Goal: Use online tool/utility: Use online tool/utility

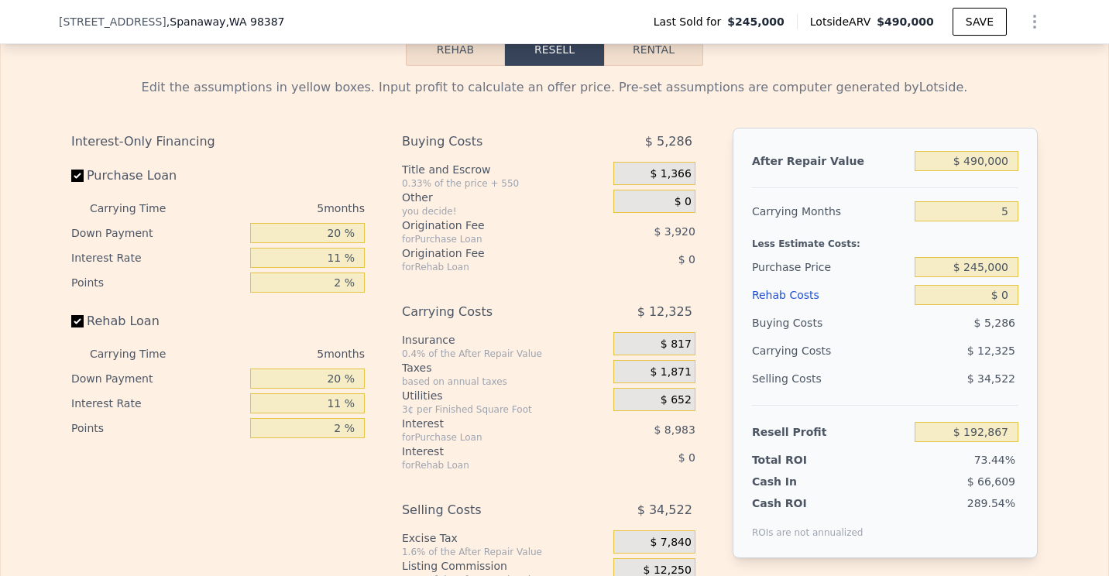
scroll to position [2318, 0]
click at [980, 278] on input "$ 245,000" at bounding box center [967, 268] width 104 height 20
type input "$ 300,000"
type input "$ 134,789"
click at [1009, 306] on input "$ 0" at bounding box center [967, 296] width 104 height 20
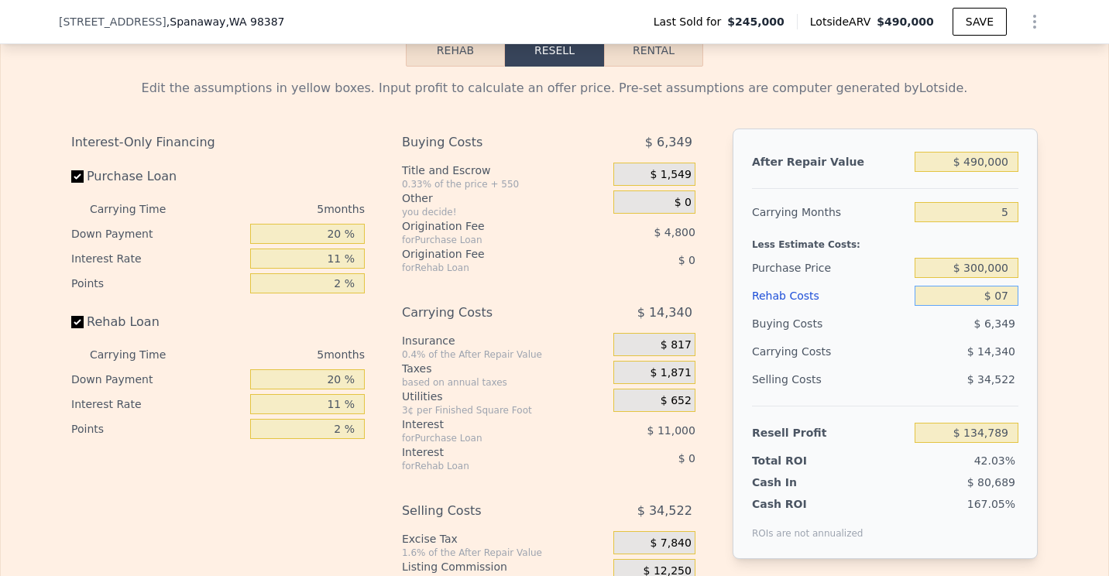
type input "-$ 07"
type input "$ 134,796"
type input "-$ 0"
type input "$ 134,789"
type input "-"
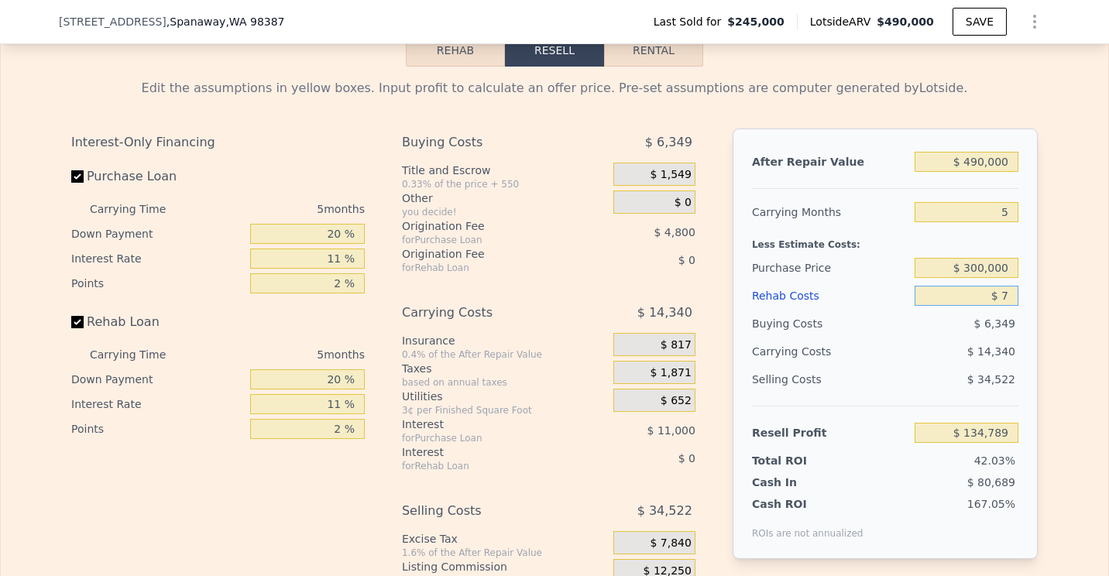
type input "$ 70"
type input "$ 134,713"
type input "$ 7,000"
type input "$ 127,422"
type input "$ 70,000"
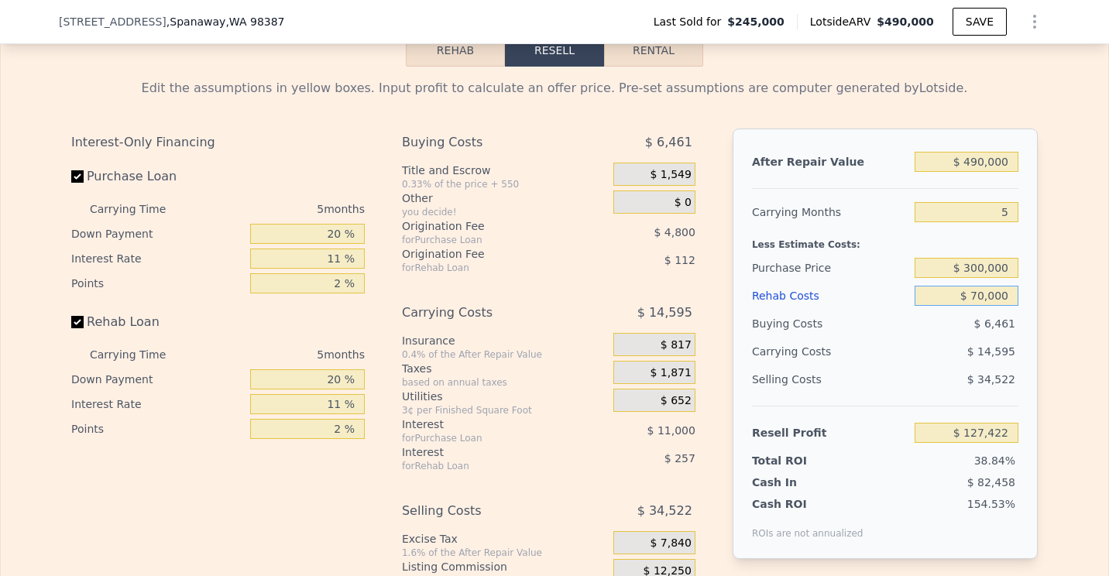
type input "$ 61,104"
type input "$ 70,000"
click at [983, 278] on input "$ 300,000" at bounding box center [967, 268] width 104 height 20
type input "$ 360,000"
type input "-$ 2,256"
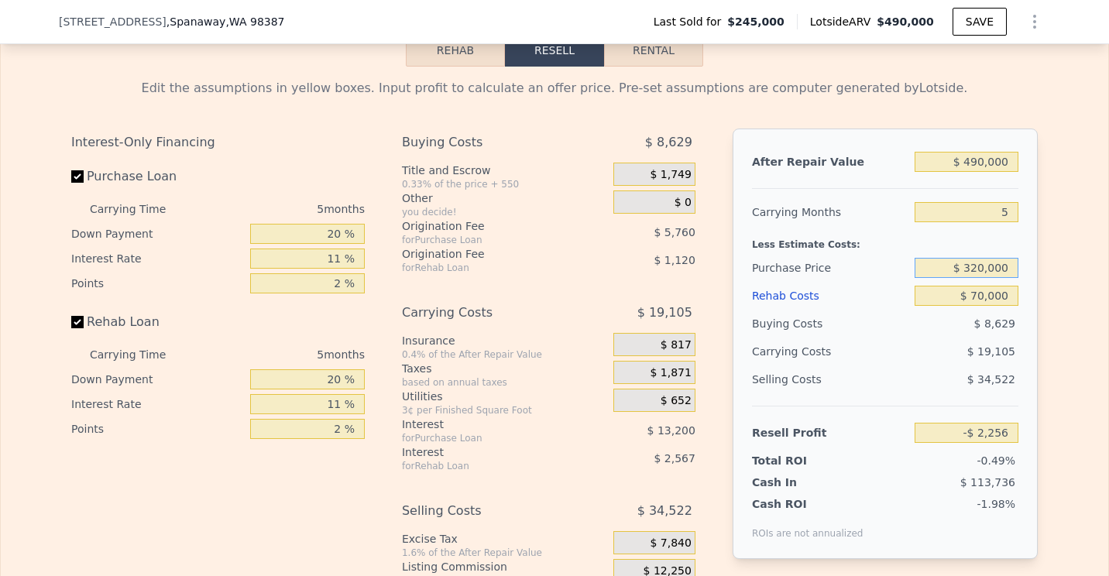
type input "$ 320,000"
type input "$ 39,982"
type input "$ 284,000"
type input "$ 77,998"
type input "$ 290,000"
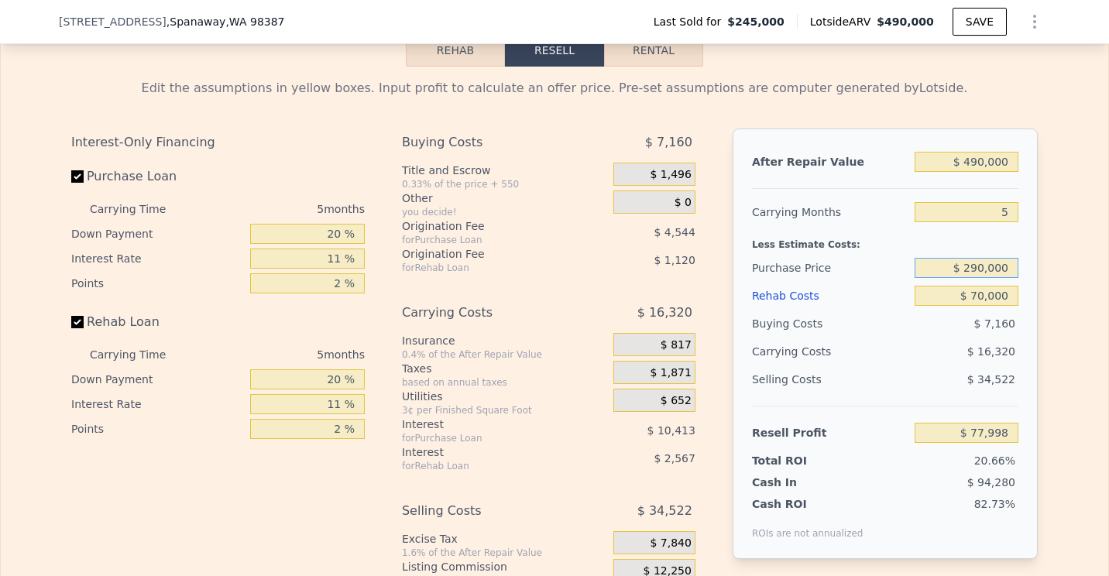
type input "$ 71,662"
type input "$ 320,000"
type input "$ 39,982"
type input "$ 310,000"
type input "$ 50,546"
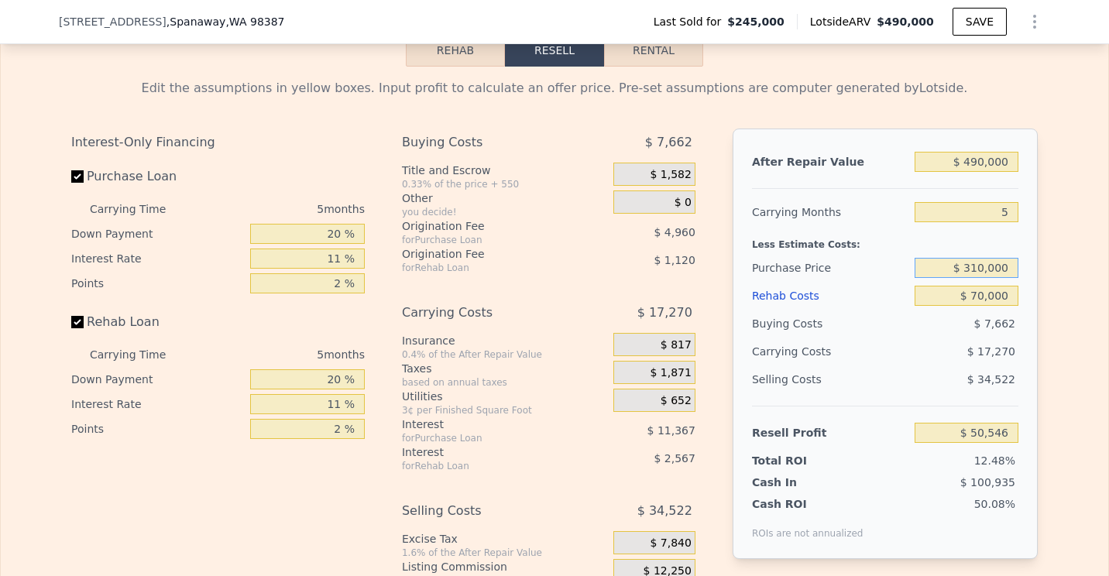
type input "$ 0"
click at [1009, 306] on input "$ 0" at bounding box center [967, 296] width 104 height 20
type input "$ 124,231"
type input "$ 7"
type input "$ 124,224"
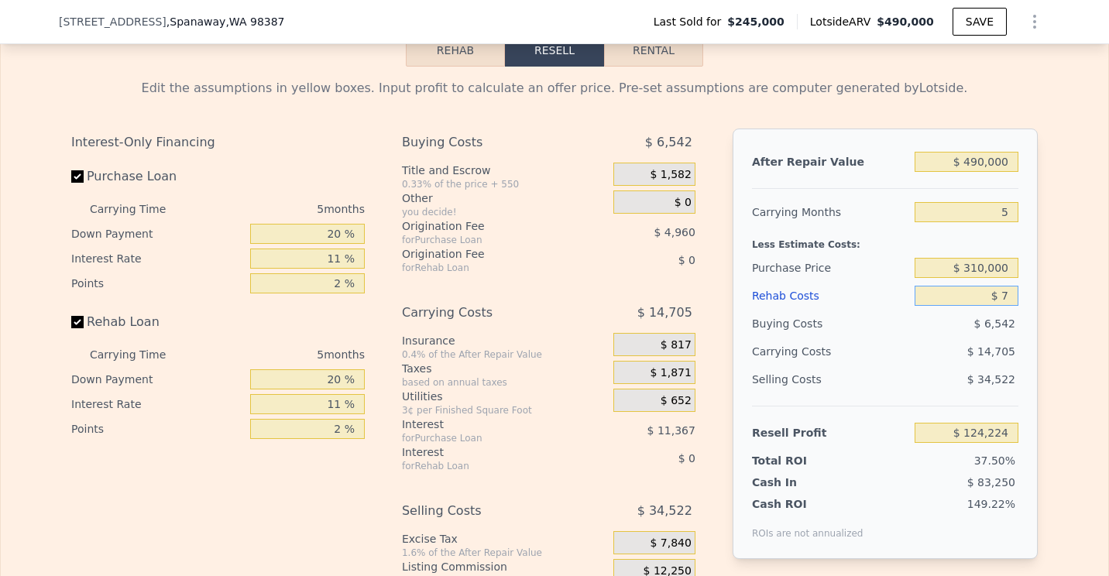
type input "$ 70"
type input "$ 124,155"
type input "$ 700"
type input "$ 123,495"
type input "$ 7,000"
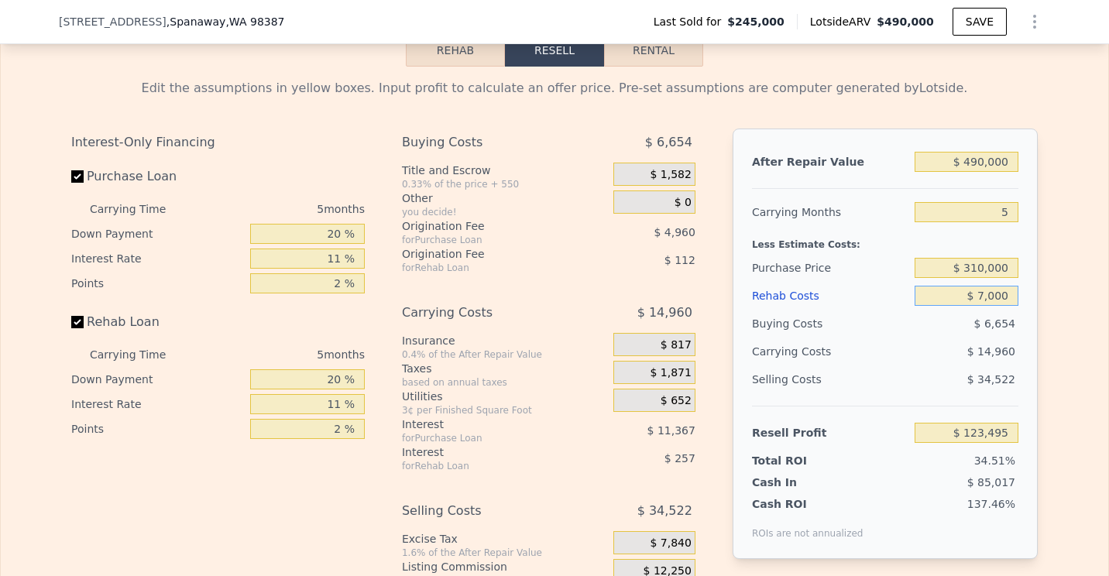
type input "$ 116,864"
type input "$ 70,000"
type input "$ 50,546"
type input "$ 70,000"
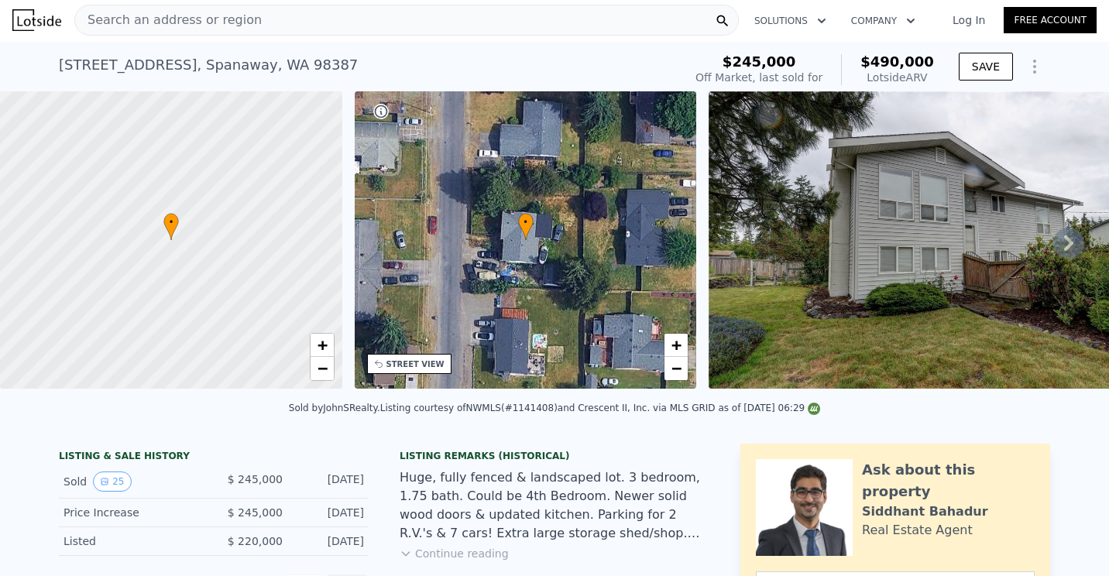
scroll to position [0, 0]
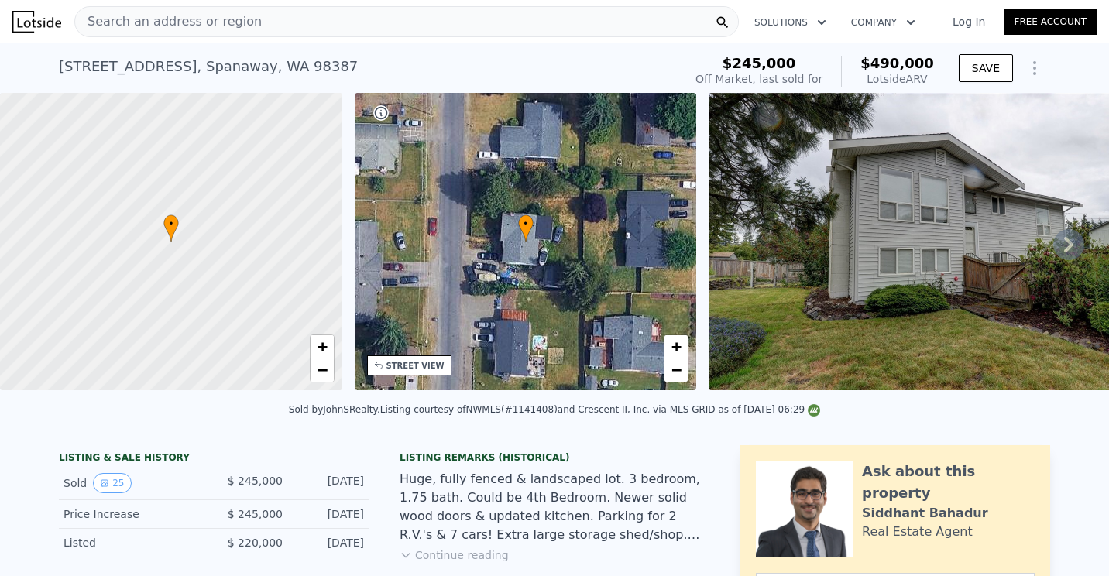
click at [181, 28] on span "Search an address or region" at bounding box center [168, 21] width 187 height 19
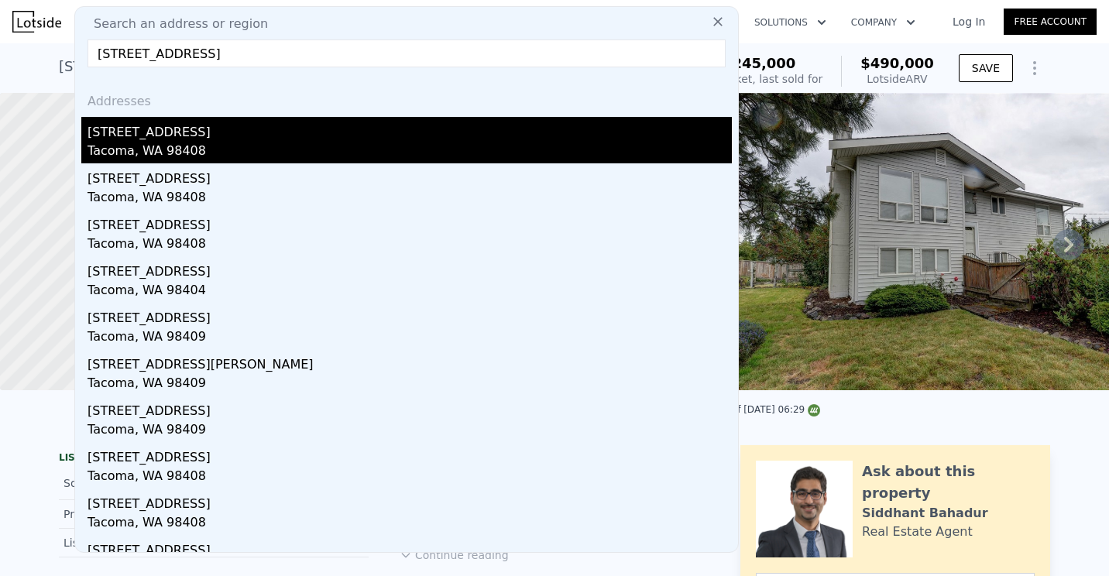
type input "[STREET_ADDRESS]"
click at [173, 125] on div "[STREET_ADDRESS]" at bounding box center [410, 129] width 644 height 25
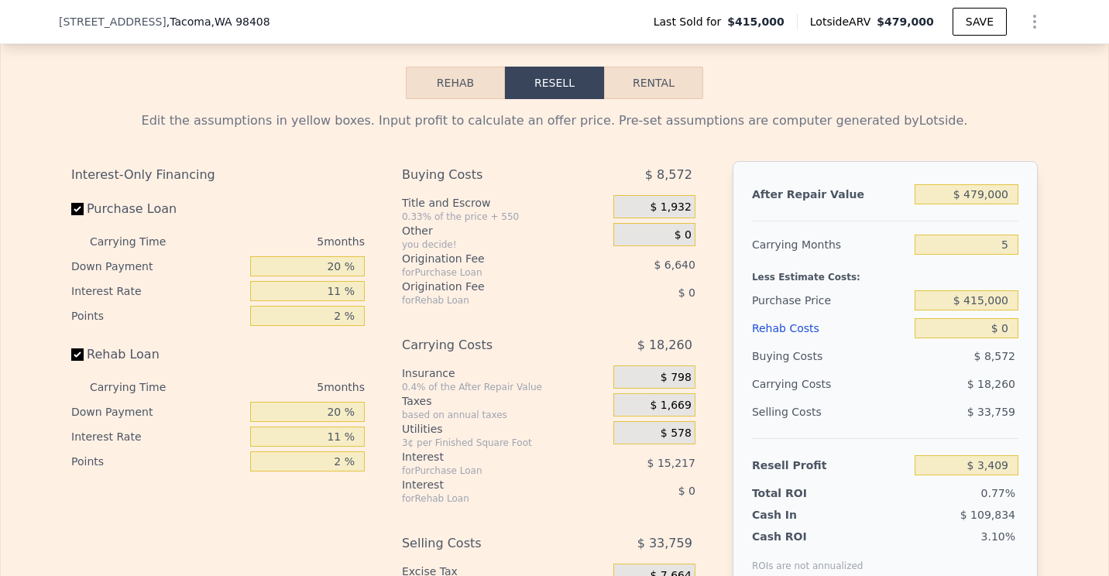
scroll to position [2550, 0]
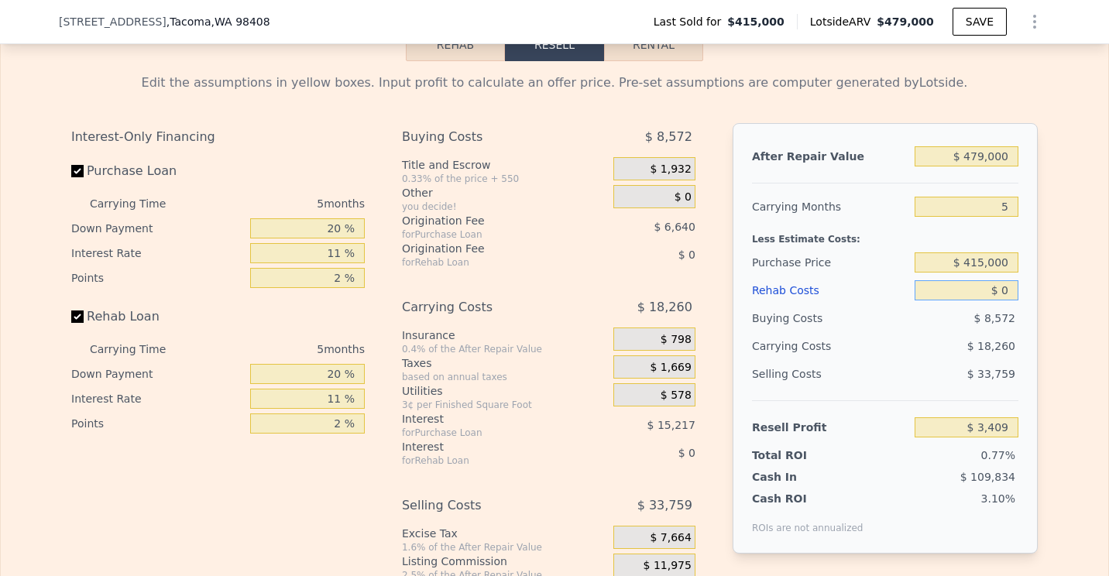
click at [1006, 300] on input "$ 0" at bounding box center [967, 290] width 104 height 20
type input "$ 3"
type input "$ 3,406"
type input "$ 30"
type input "$ 3,379"
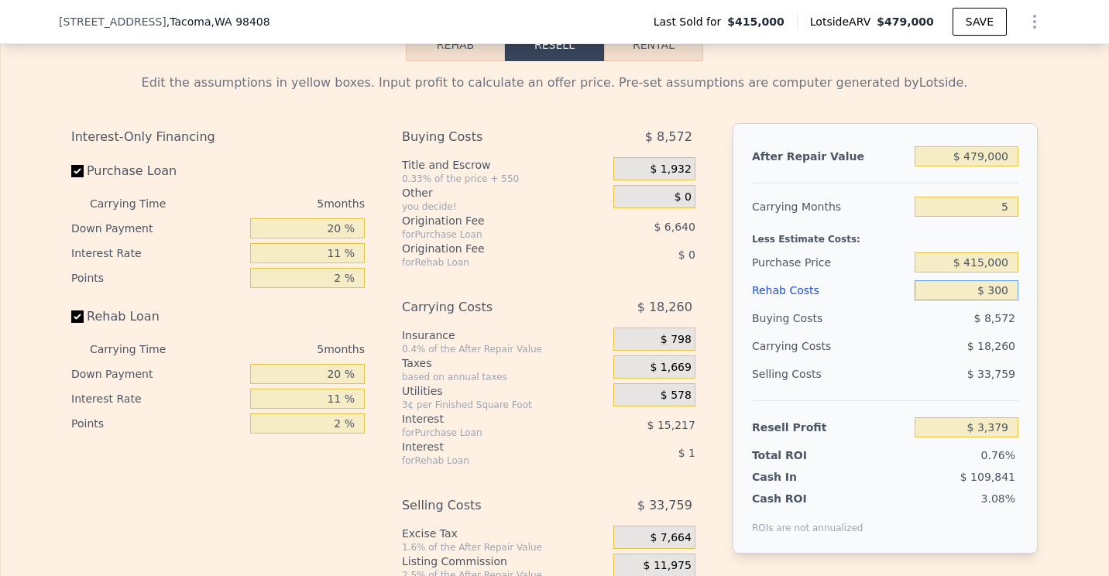
type input "$ 3,000"
type input "$ 251"
type input "$ 30,000"
type input "-$ 28,171"
type input "$ 30,000"
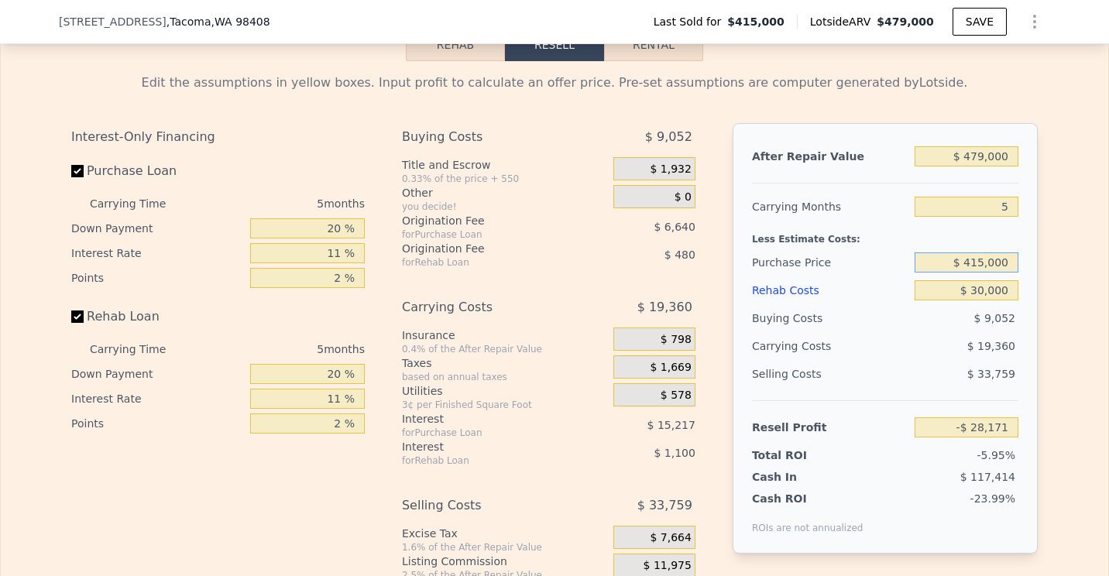
click at [982, 273] on input "$ 415,000" at bounding box center [967, 262] width 104 height 20
type input "$ 330,000"
type input "$ 61,587"
click at [981, 166] on input "$ 479,000" at bounding box center [967, 156] width 104 height 20
type input "$ 47,000"
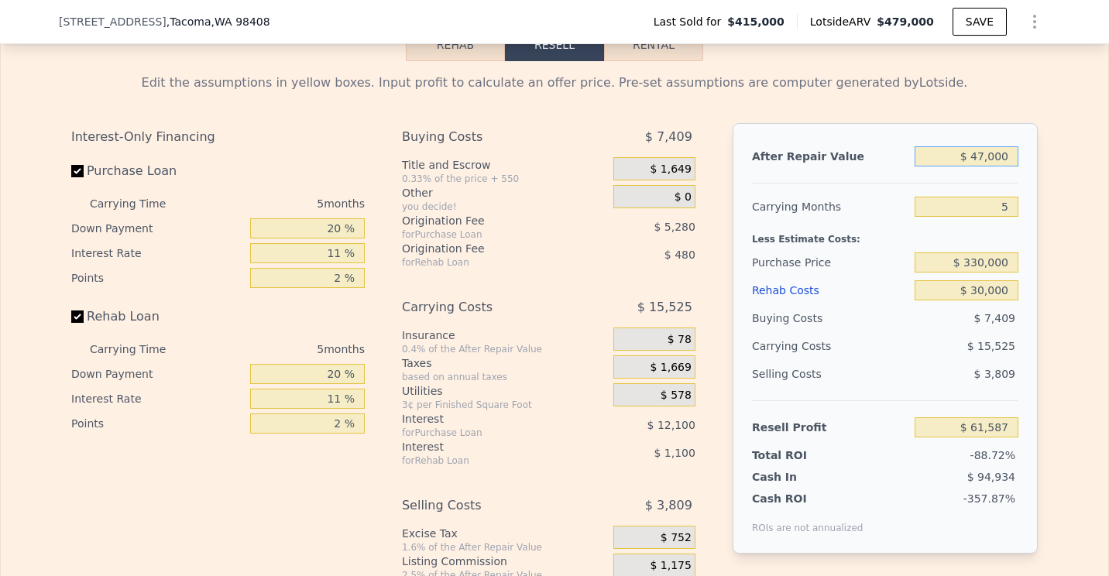
type input "-$ 339,743"
type input "$ 4,000"
type input "-$ 379,690"
type input "$ 45,000"
type input "-$ 341,601"
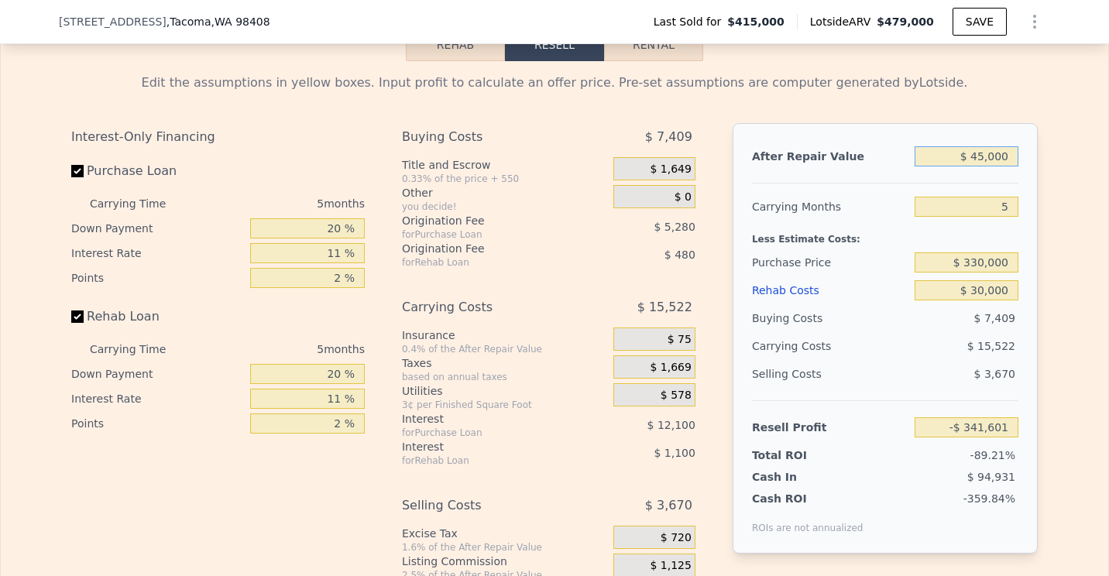
type input "$ 450,000"
type input "$ 34,645"
type input "$ 450,000"
click at [413, 58] on button "Rehab" at bounding box center [455, 45] width 99 height 33
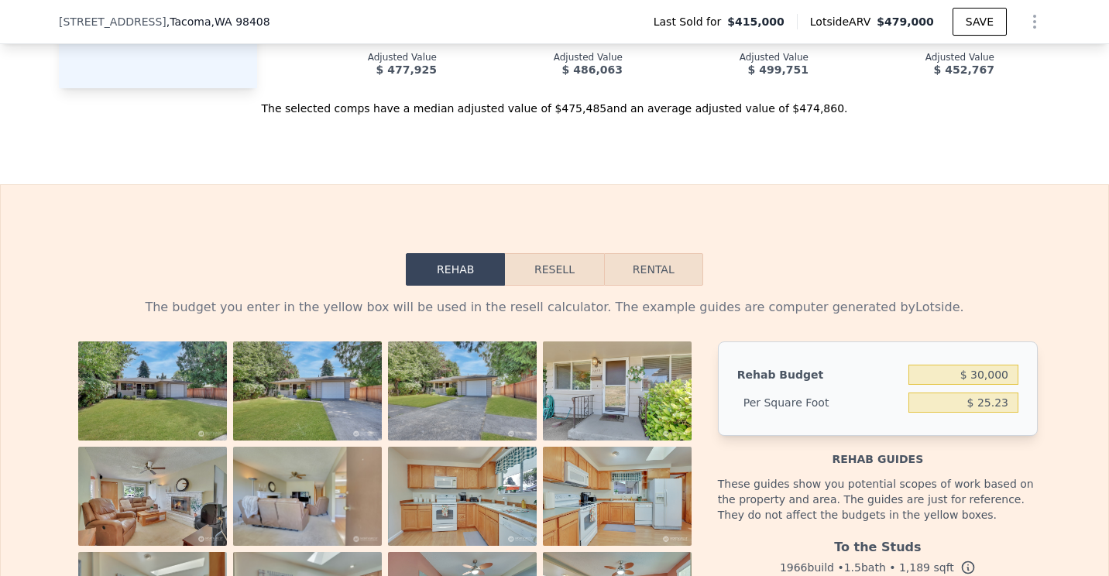
scroll to position [2318, 0]
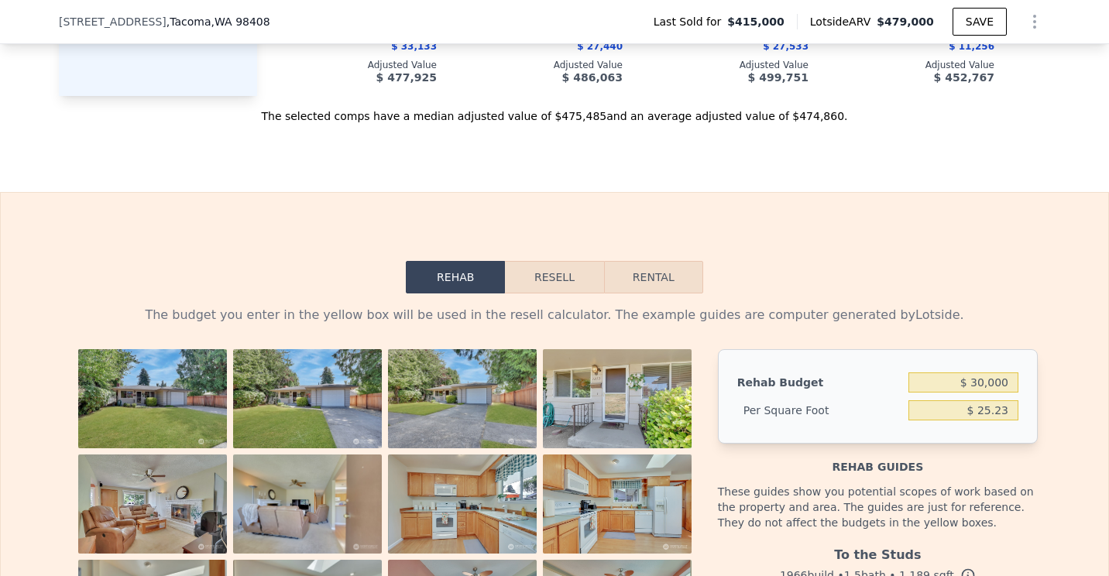
click at [561, 291] on button "Resell" at bounding box center [554, 277] width 98 height 33
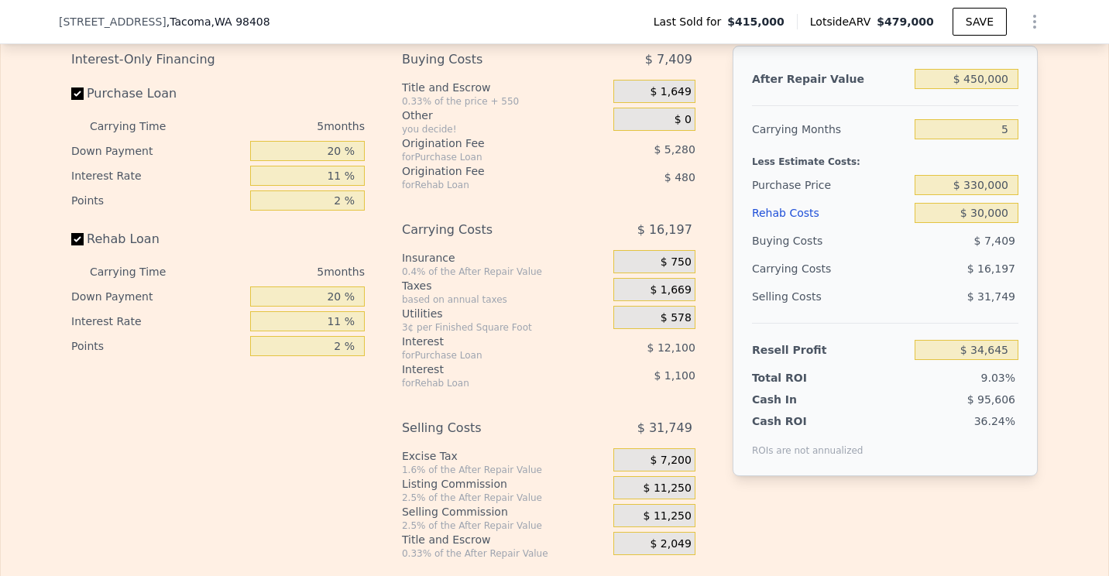
scroll to position [2629, 0]
click at [1076, 206] on div "Edit the assumptions in yellow boxes. Input profit to calculate an offer price.…" at bounding box center [554, 270] width 1107 height 576
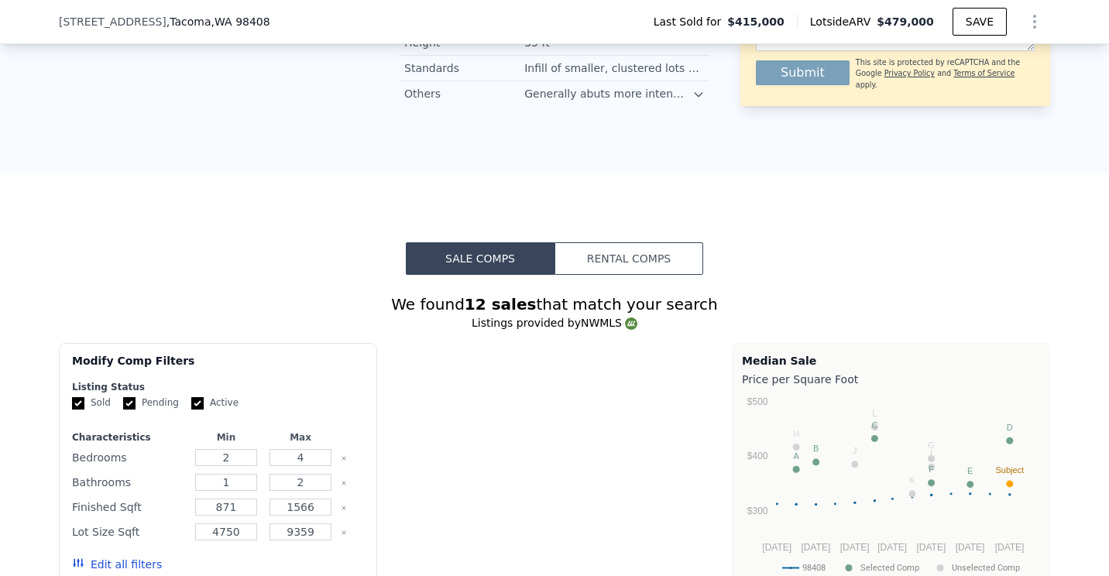
type input "$ 479,000"
type input "$ 0"
type input "$ 3,409"
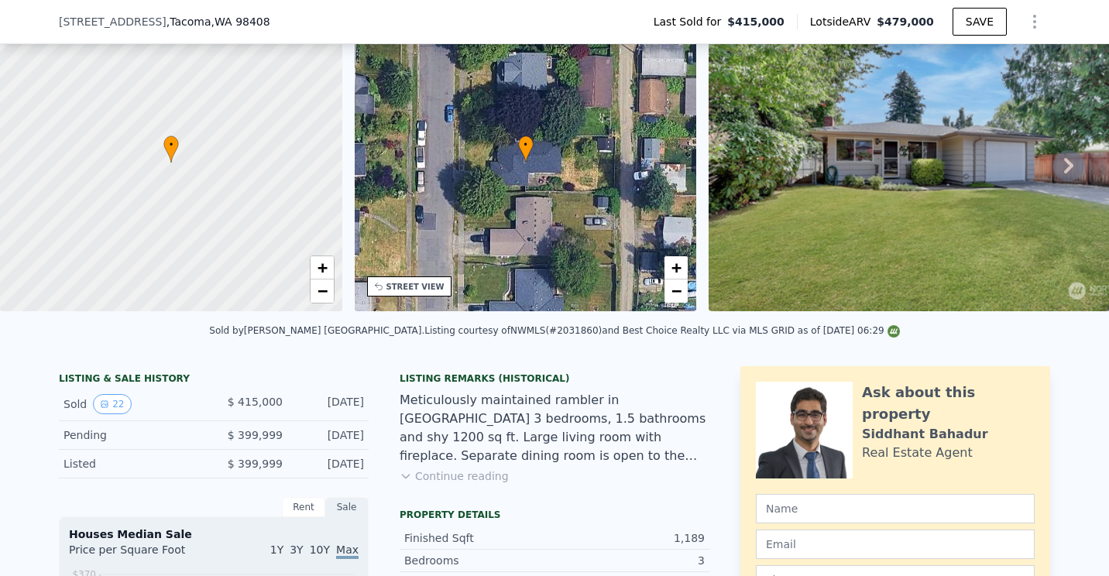
scroll to position [0, 0]
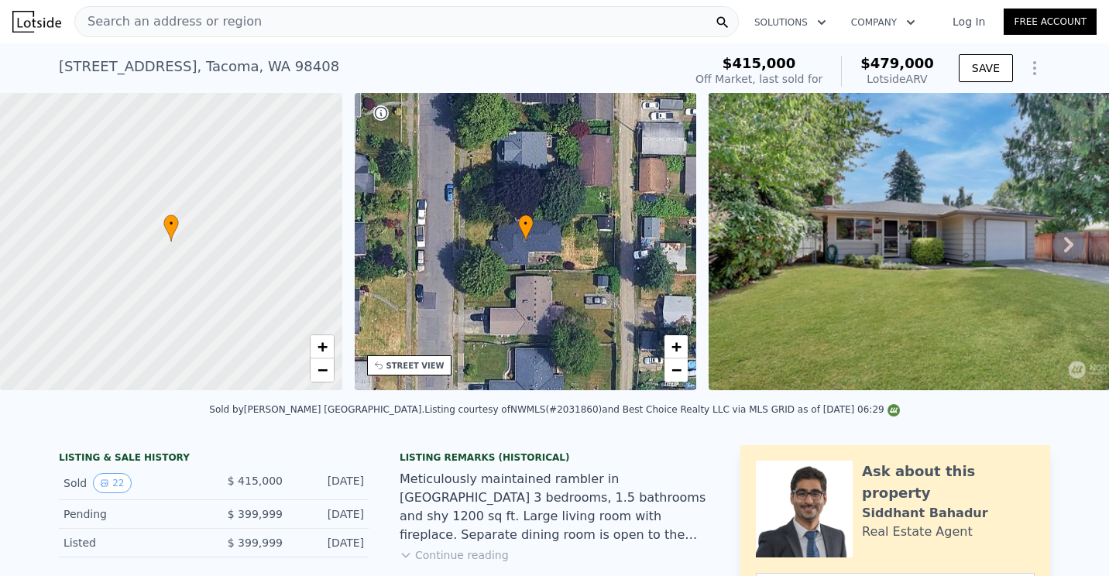
drag, startPoint x: 213, startPoint y: 19, endPoint x: 160, endPoint y: 16, distance: 52.7
click at [160, 16] on span "Search an address or region" at bounding box center [168, 21] width 187 height 19
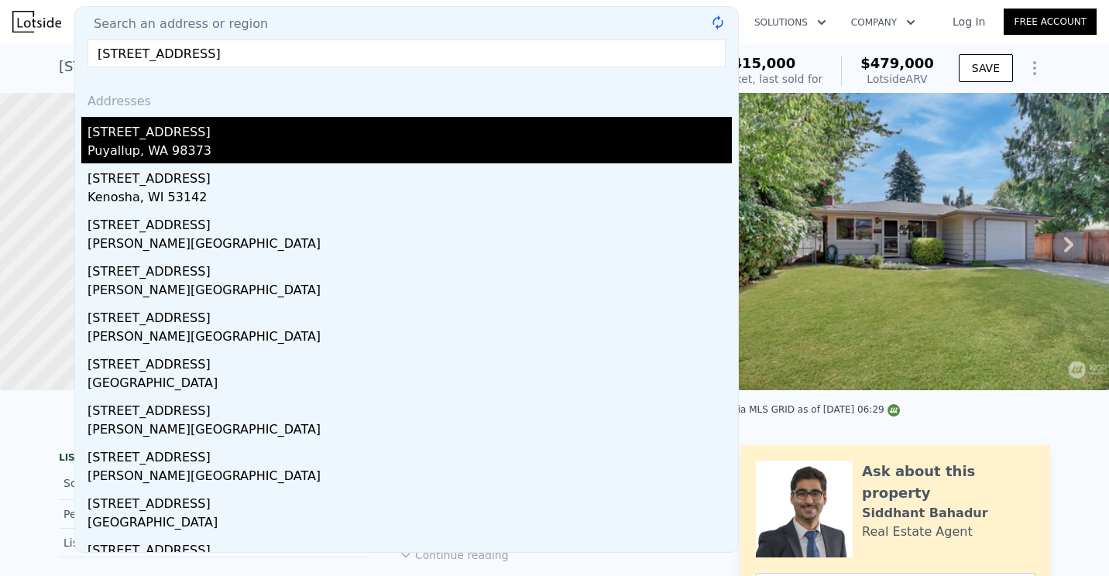
type input "[STREET_ADDRESS]"
click at [187, 128] on div "[STREET_ADDRESS]" at bounding box center [410, 129] width 644 height 25
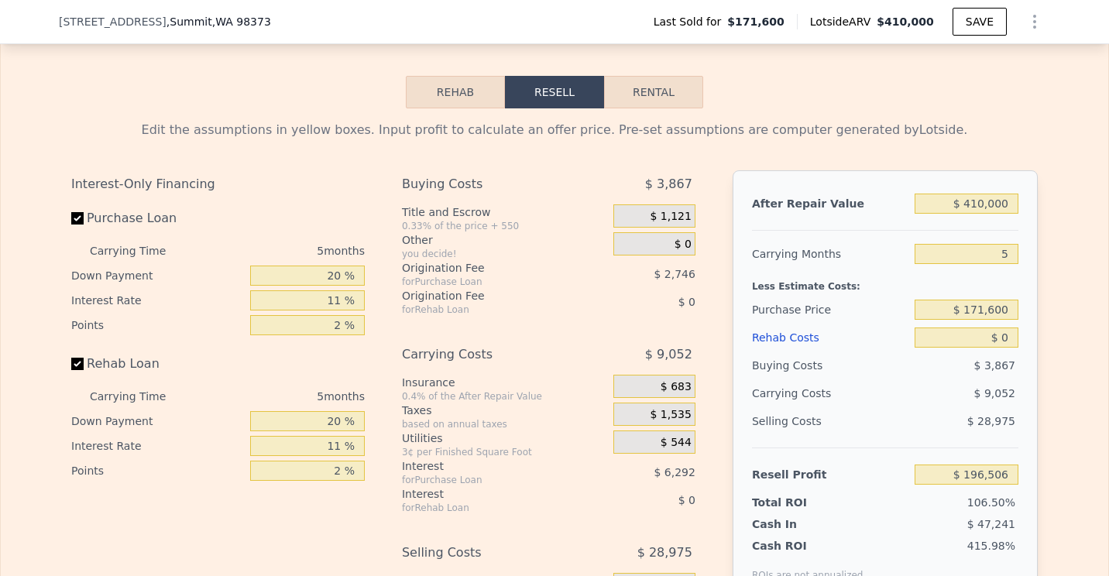
scroll to position [2240, 0]
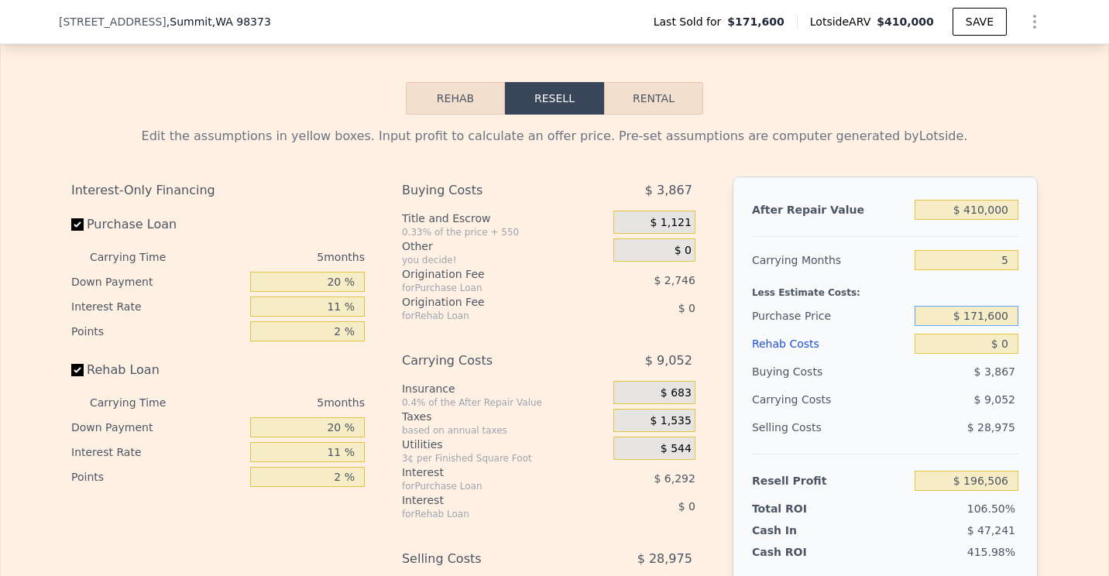
click at [982, 326] on input "$ 171,600" at bounding box center [967, 316] width 104 height 20
type input "$ 6"
type input "$ 320,000"
click at [1002, 354] on input "$ 0" at bounding box center [967, 344] width 104 height 20
type input "$ 39,792"
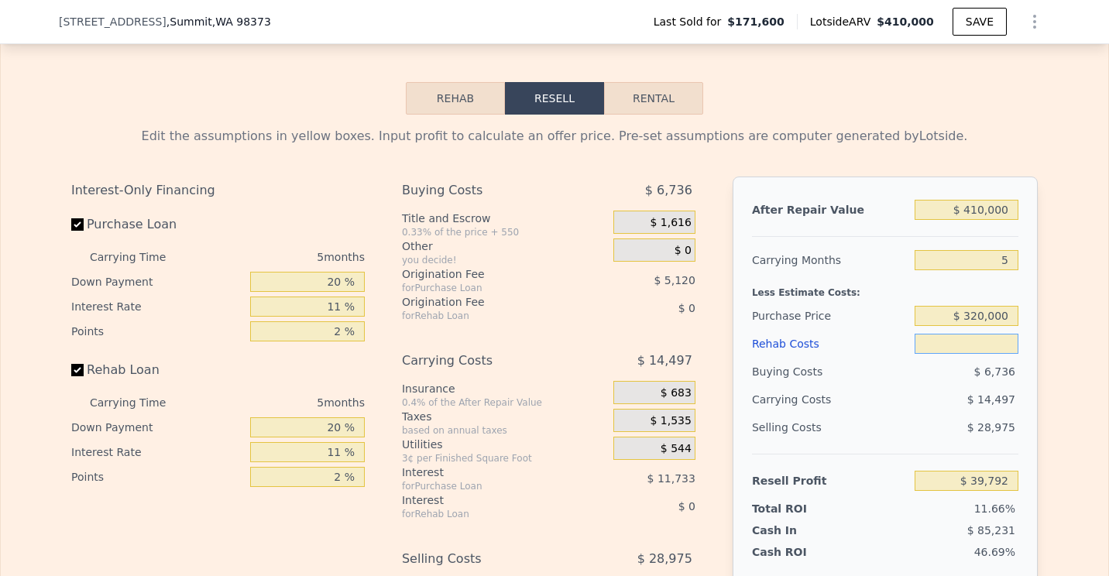
type input "$ 4"
type input "$ 39,788"
type input "$ 40"
type input "$ 39,751"
type input "$ 400"
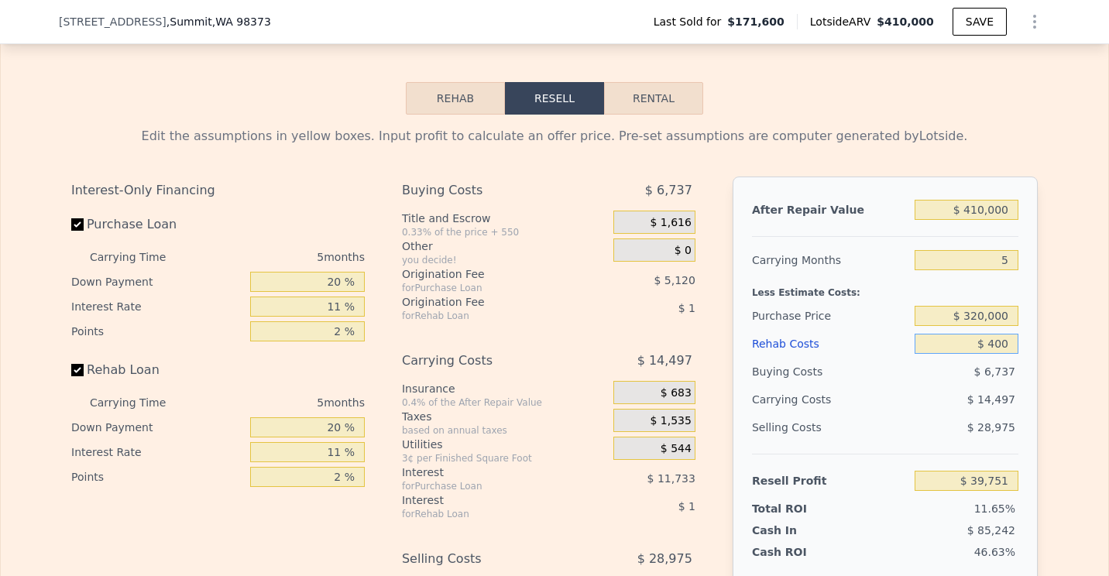
type input "$ 39,371"
type input "$ 4,000"
type input "$ 35,583"
type input "$ 40,000"
type input "-$ 2,313"
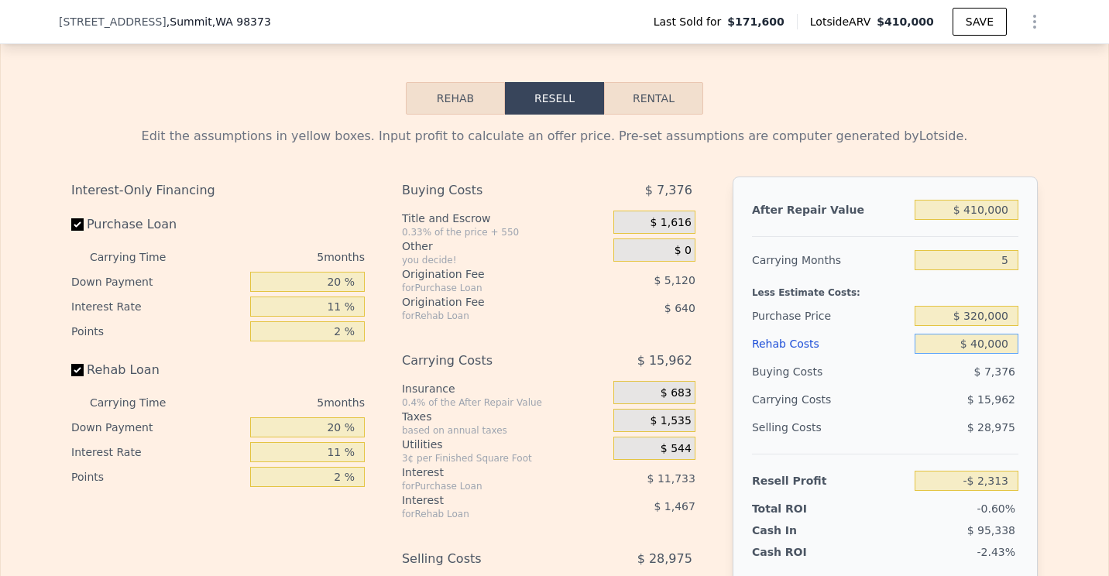
type input "$ 40,000"
click at [983, 220] on input "$ 410,000" at bounding box center [967, 210] width 104 height 20
type input "$ 41,000"
type input "-$ 345,116"
type input "$ 4,000"
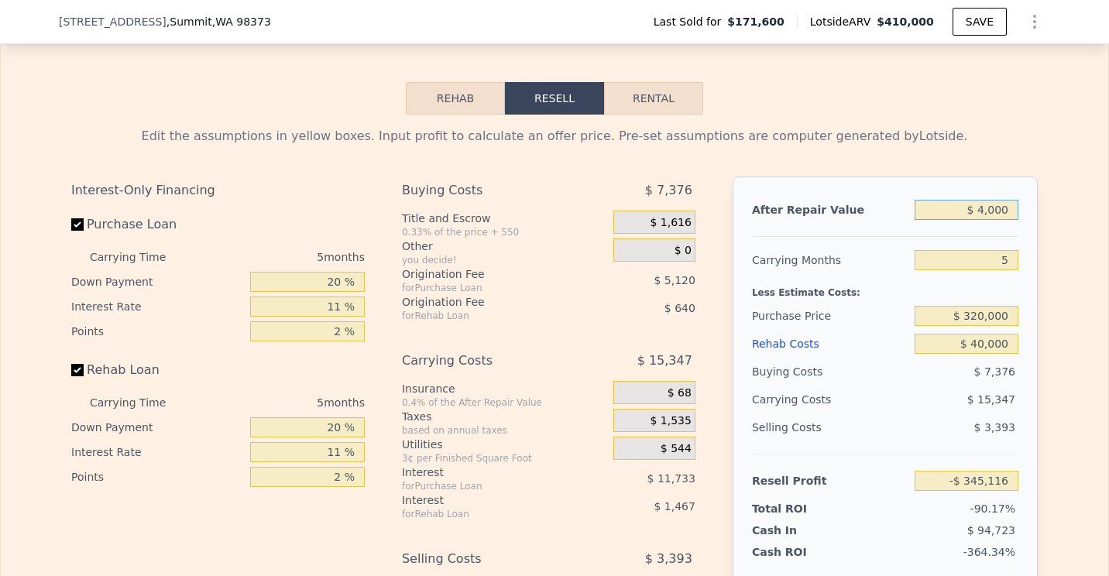
type input "-$ 379,489"
type input "$ 44,000"
type input "-$ 342,329"
type input "$ 440,000"
type input "$ 25,557"
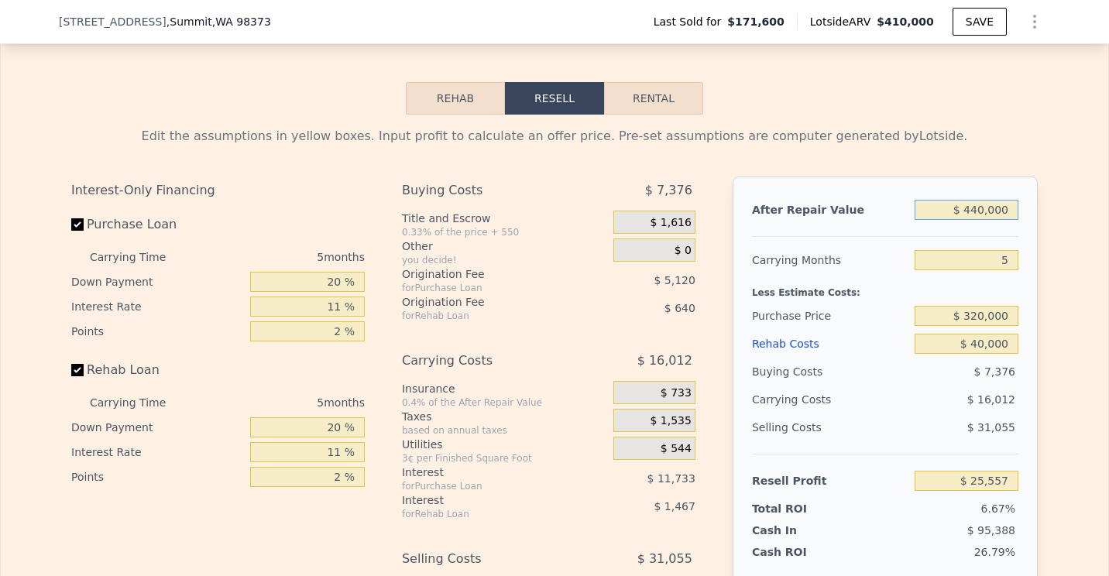
type input "$ 440,000"
click at [338, 292] on input "20 %" at bounding box center [307, 282] width 115 height 20
type input "2 %"
type input "$ 21,765"
type input "1 %"
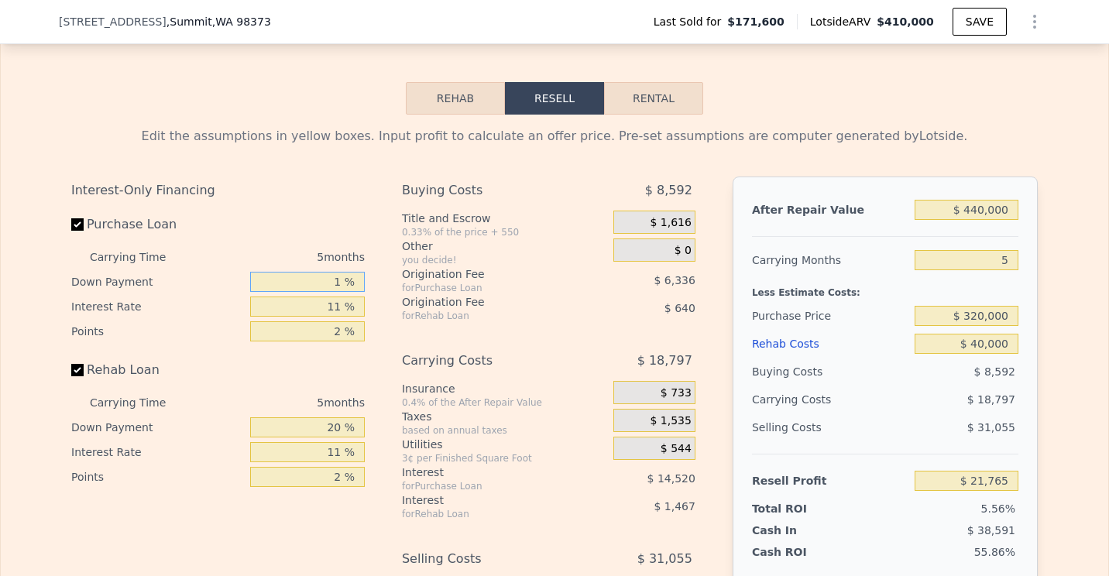
type input "$ 21,556"
type input "15 %"
type input "$ 24,507"
type input "1 %"
type input "$ 21,556"
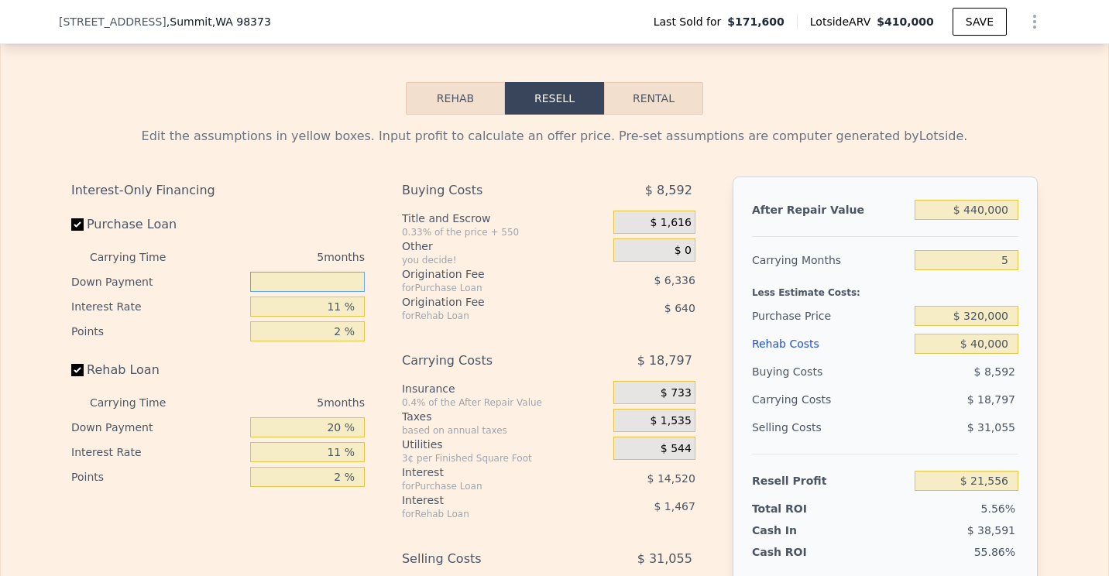
type input "2 %"
type input "$ 21,765"
type input "20 %"
type input "$ 25,557"
type input "2 %"
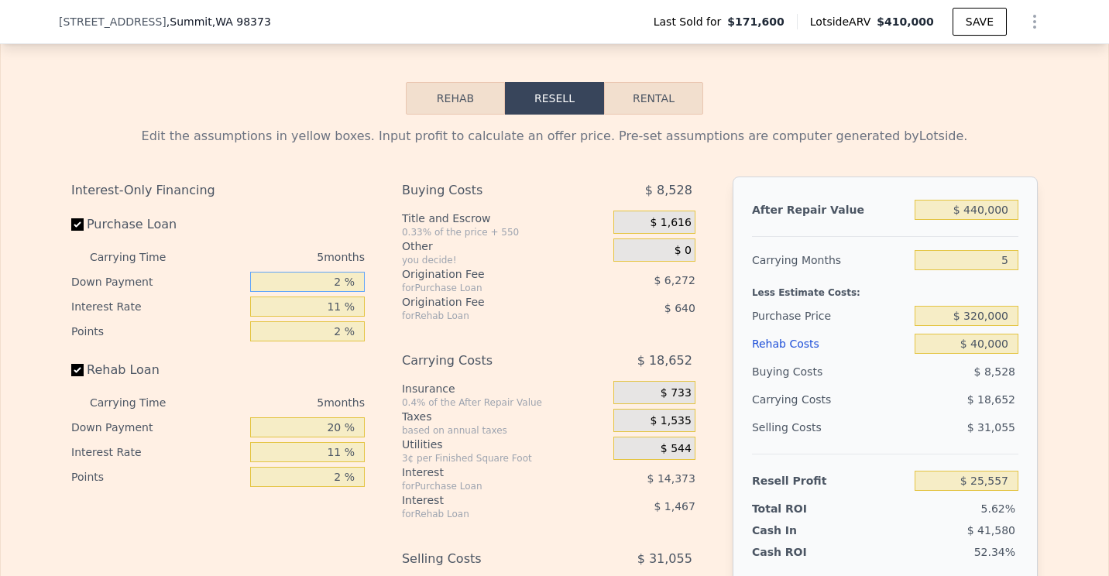
type input "$ 21,765"
type input "1 %"
type input "$ 21,556"
type input "15 %"
type input "$ 24,507"
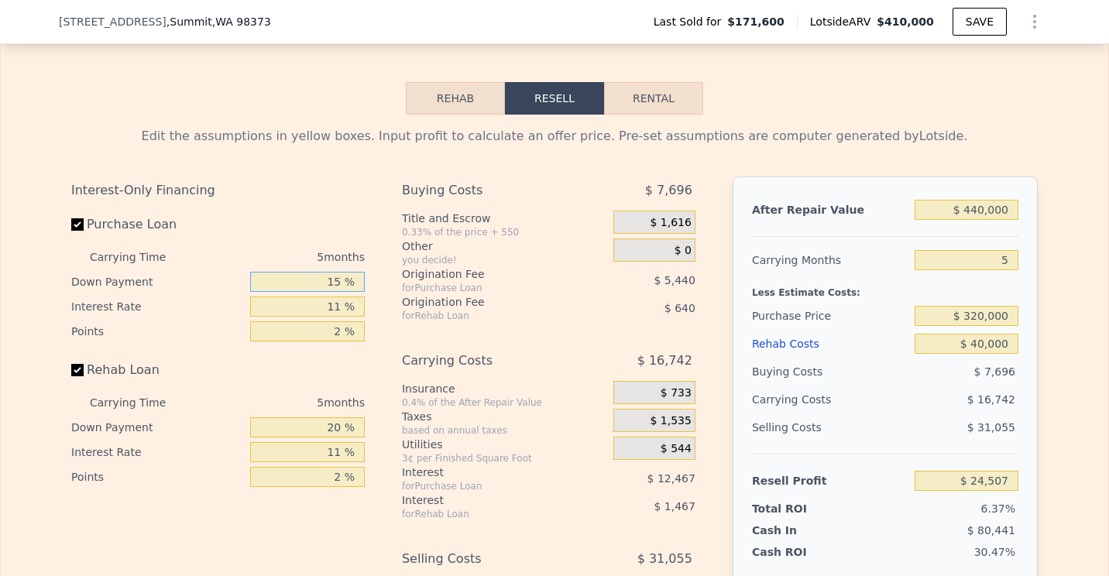
type input "1 %"
type input "$ 21,556"
type input "13 %"
type input "$ 24,084"
